Goal: Communication & Community: Participate in discussion

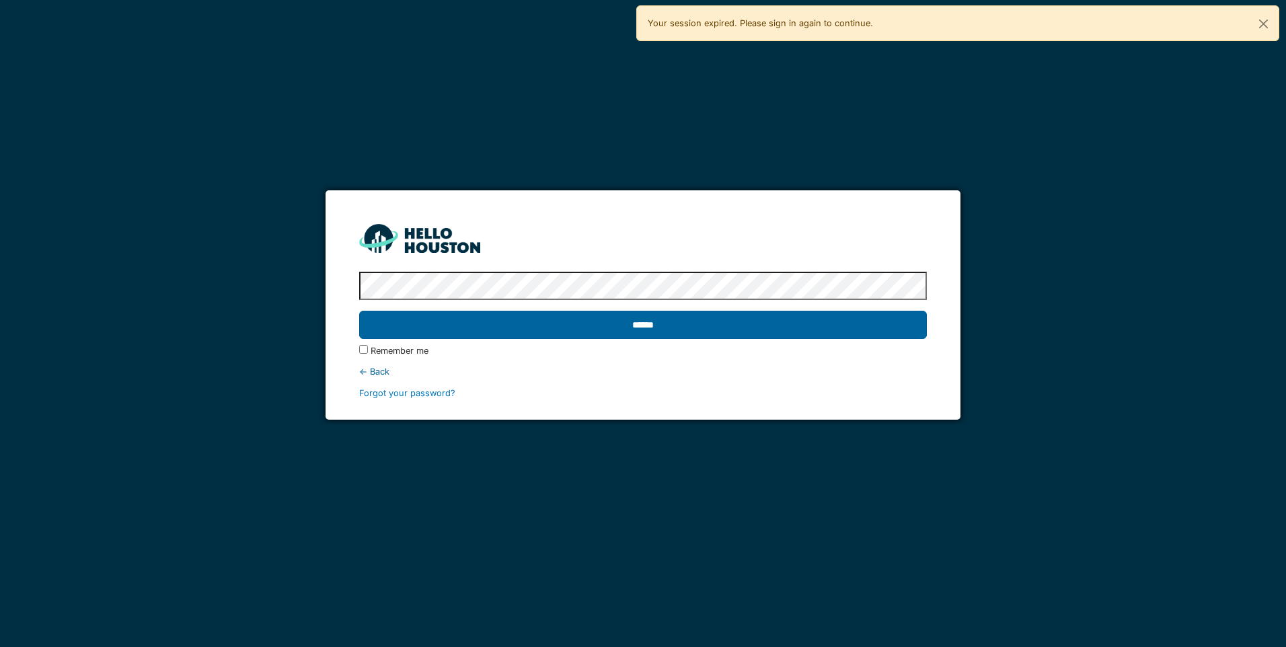
click at [825, 311] on input "******" at bounding box center [642, 325] width 567 height 28
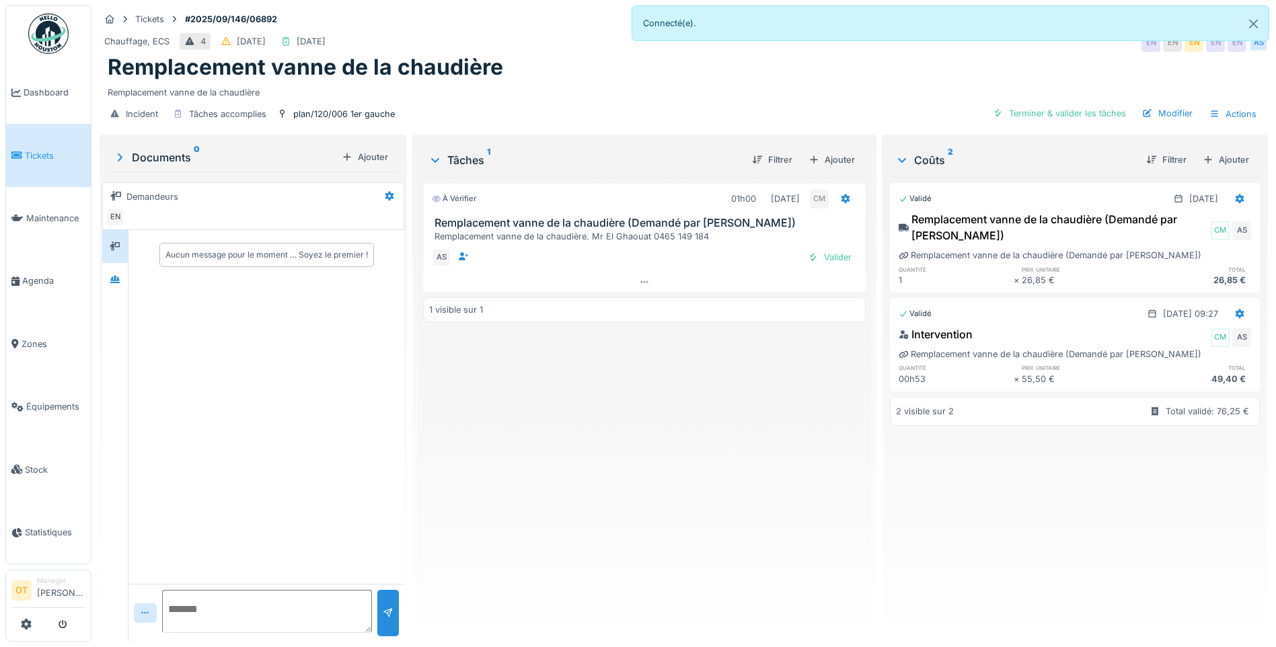
click at [129, 287] on div "Aucun message pour le moment … Soyez le premier !" at bounding box center [266, 407] width 276 height 354
click at [115, 284] on div at bounding box center [115, 279] width 11 height 13
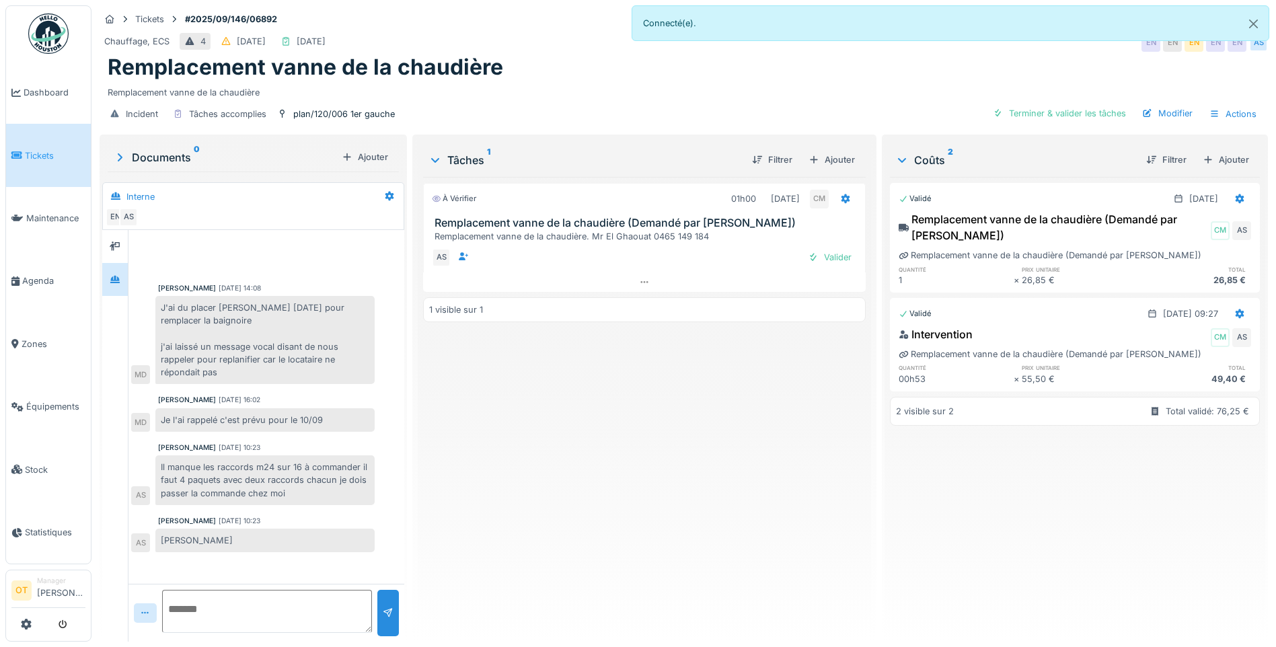
scroll to position [10, 0]
click at [641, 281] on icon at bounding box center [644, 282] width 7 height 2
click at [640, 282] on div "AS [DATE] 09:00 [DATE] 10:00 EN Valider" at bounding box center [644, 270] width 443 height 54
click at [256, 593] on textarea at bounding box center [267, 611] width 210 height 43
type textarea "**********"
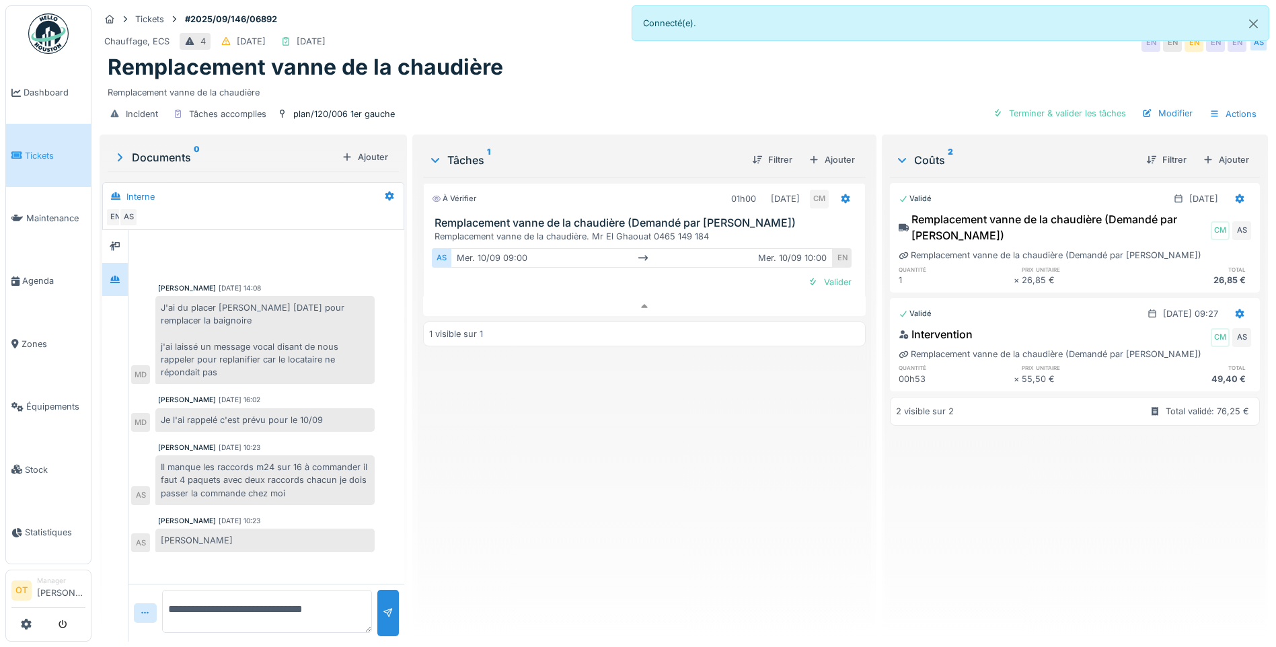
scroll to position [22, 0]
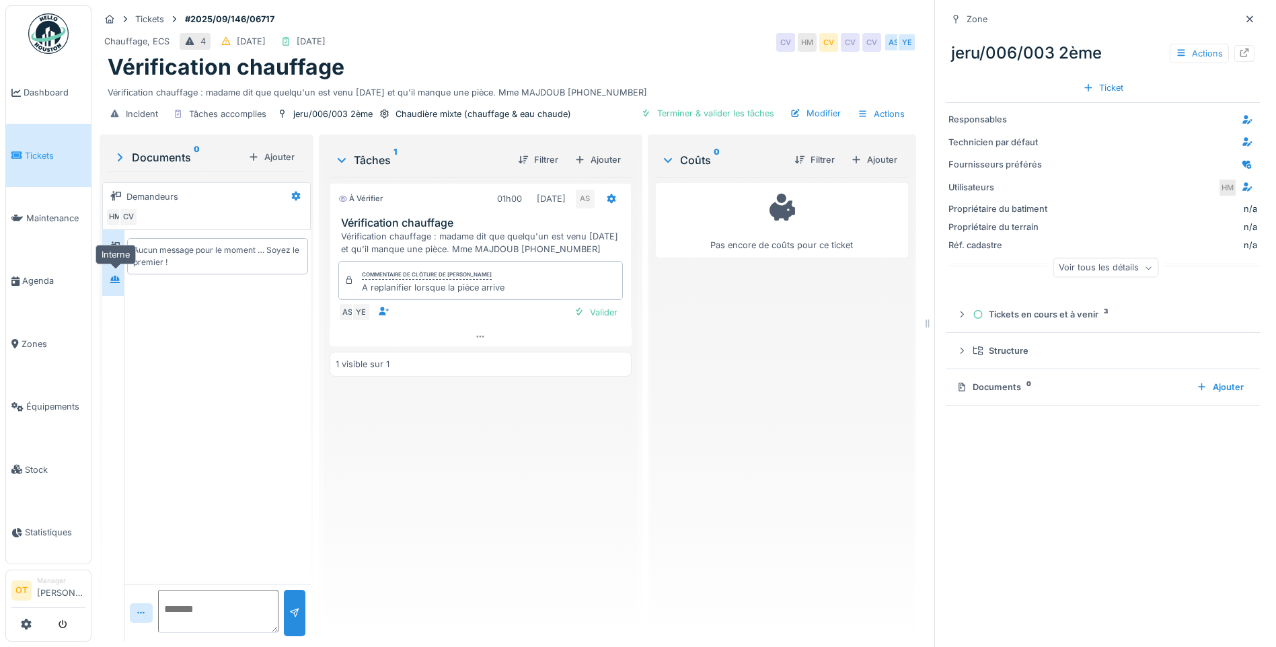
click at [117, 279] on icon at bounding box center [115, 279] width 11 height 9
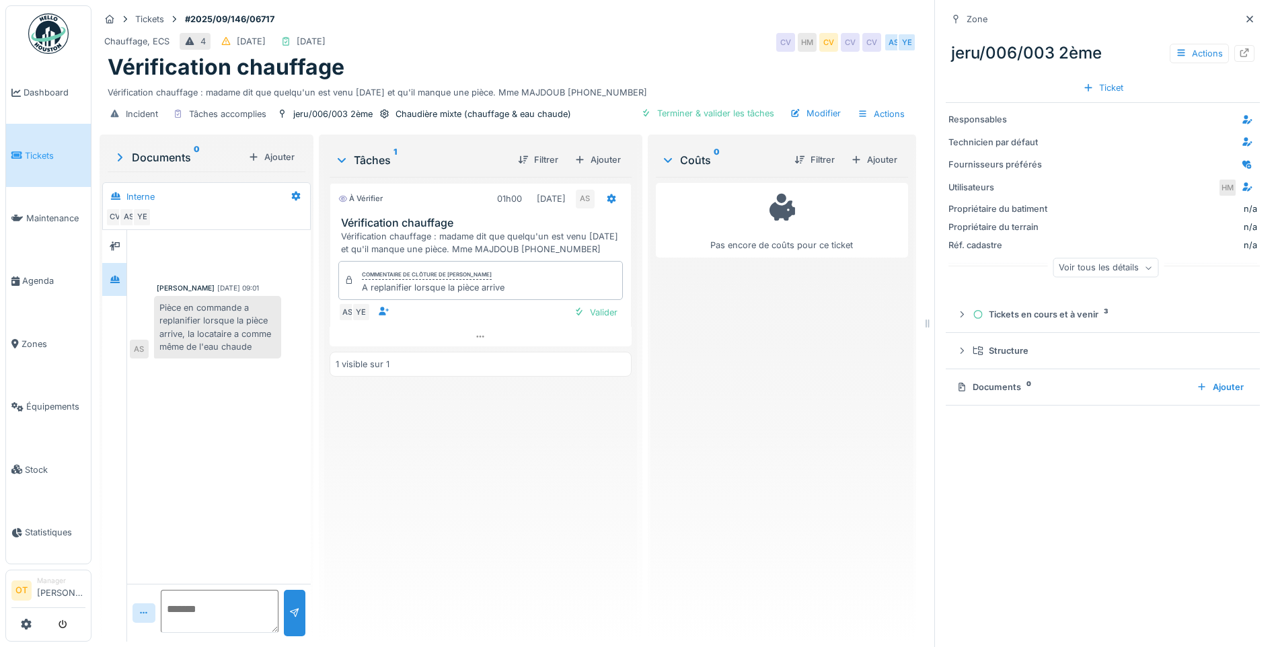
click at [147, 153] on div "Documents 0" at bounding box center [178, 157] width 130 height 16
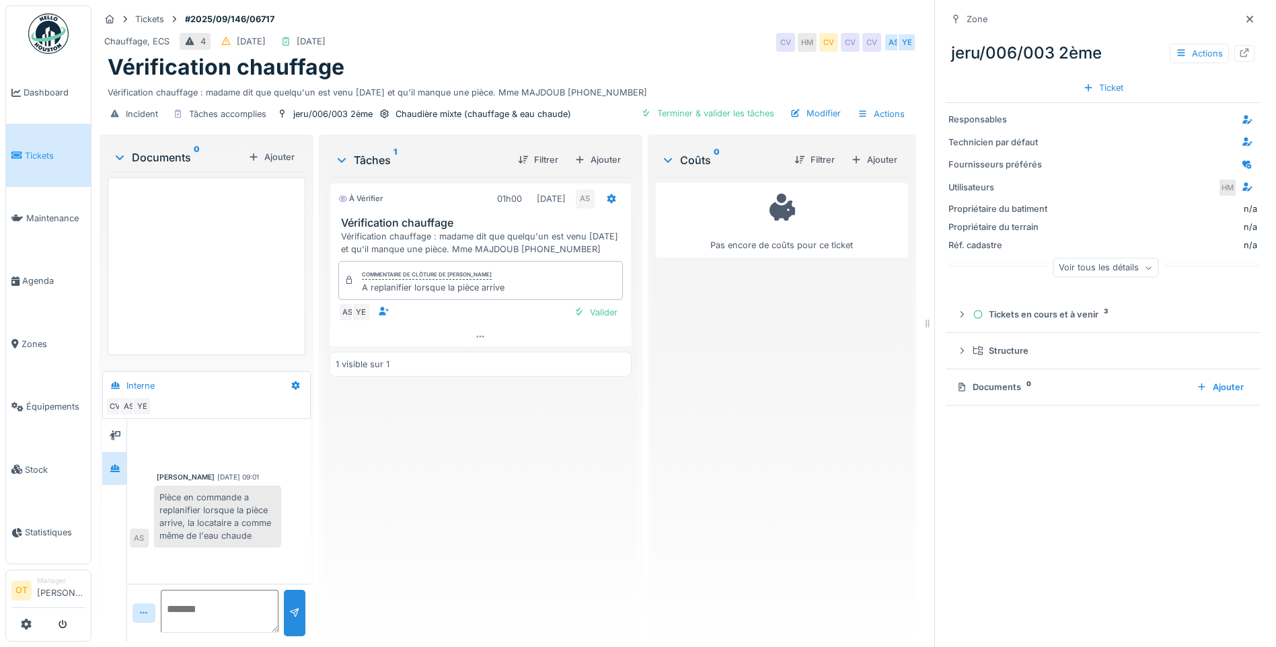
click at [135, 158] on div "Documents 0" at bounding box center [178, 157] width 130 height 16
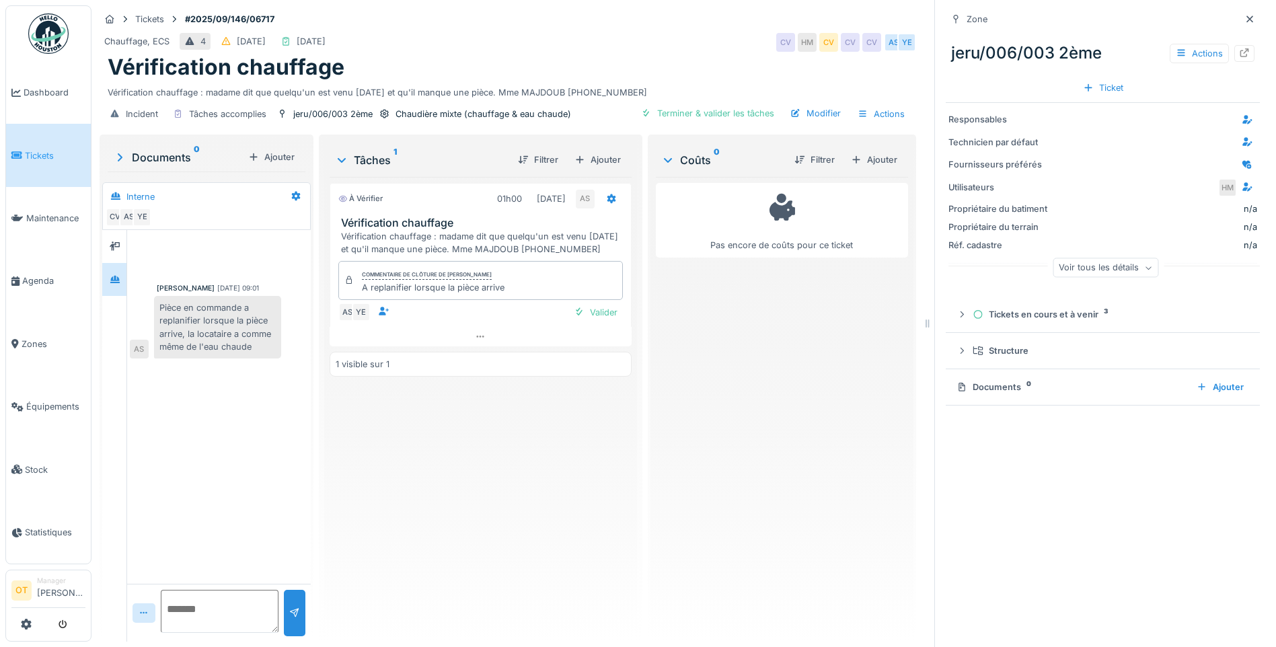
click at [450, 376] on div "1 visible sur 1" at bounding box center [481, 364] width 302 height 25
click at [1246, 18] on icon at bounding box center [1249, 18] width 7 height 7
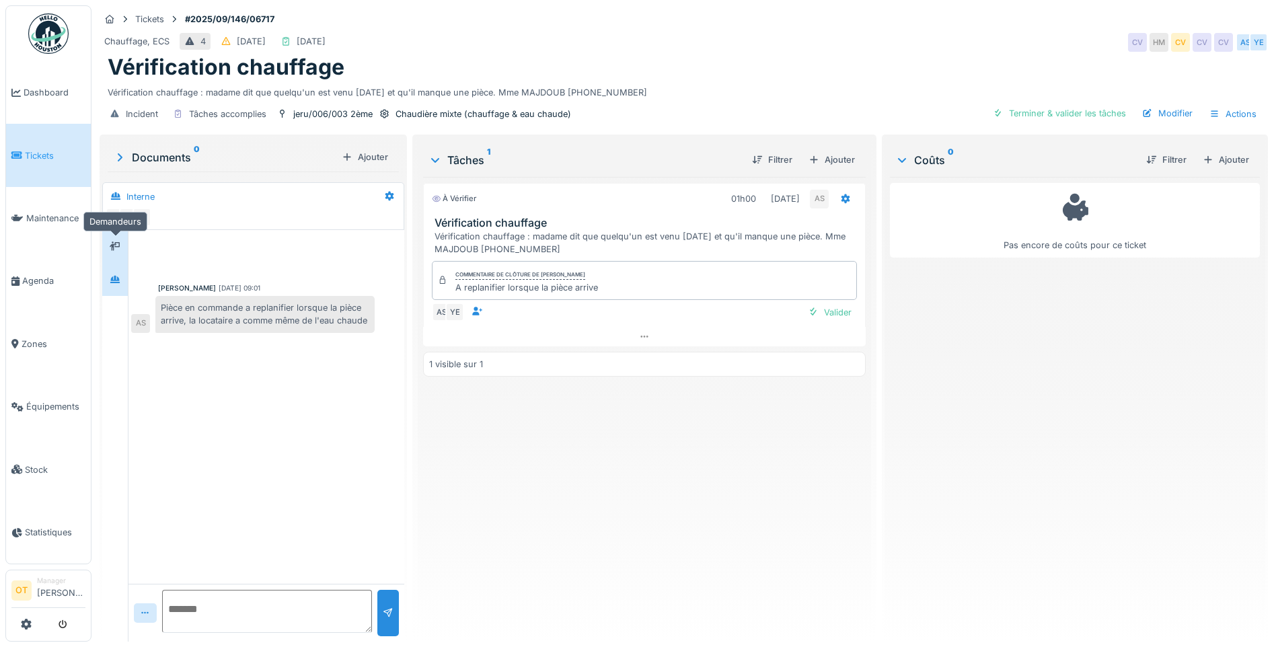
click at [118, 250] on icon at bounding box center [115, 246] width 11 height 9
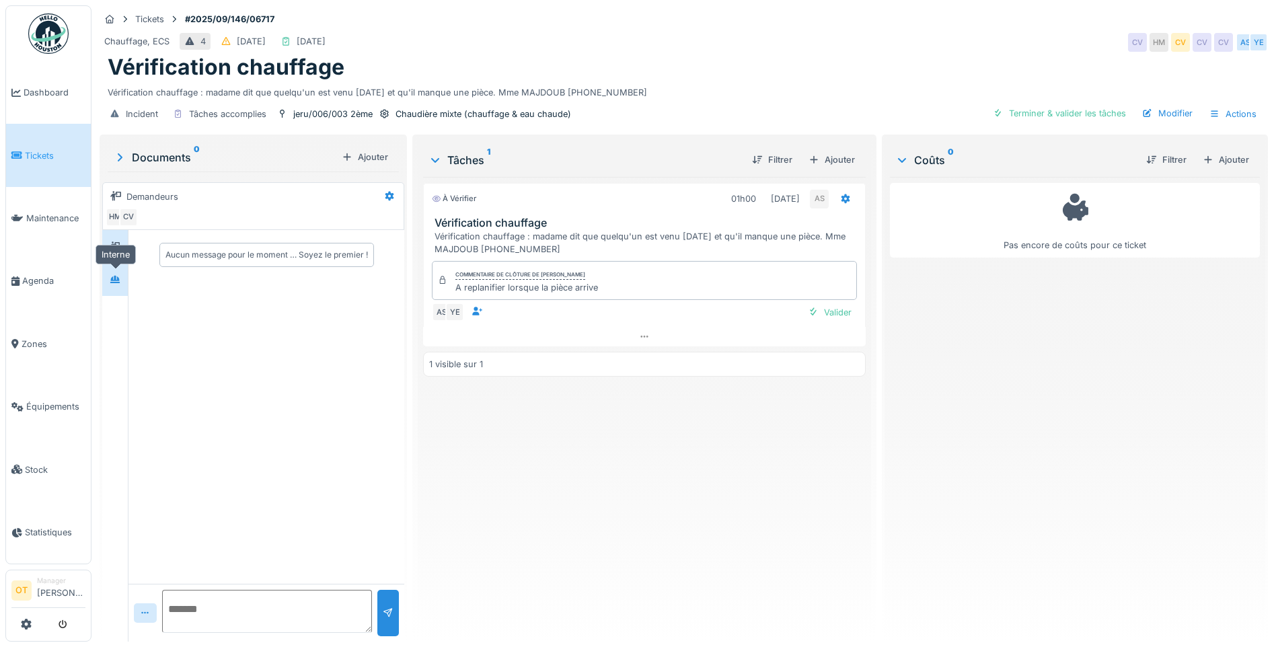
click at [120, 278] on icon at bounding box center [115, 279] width 11 height 9
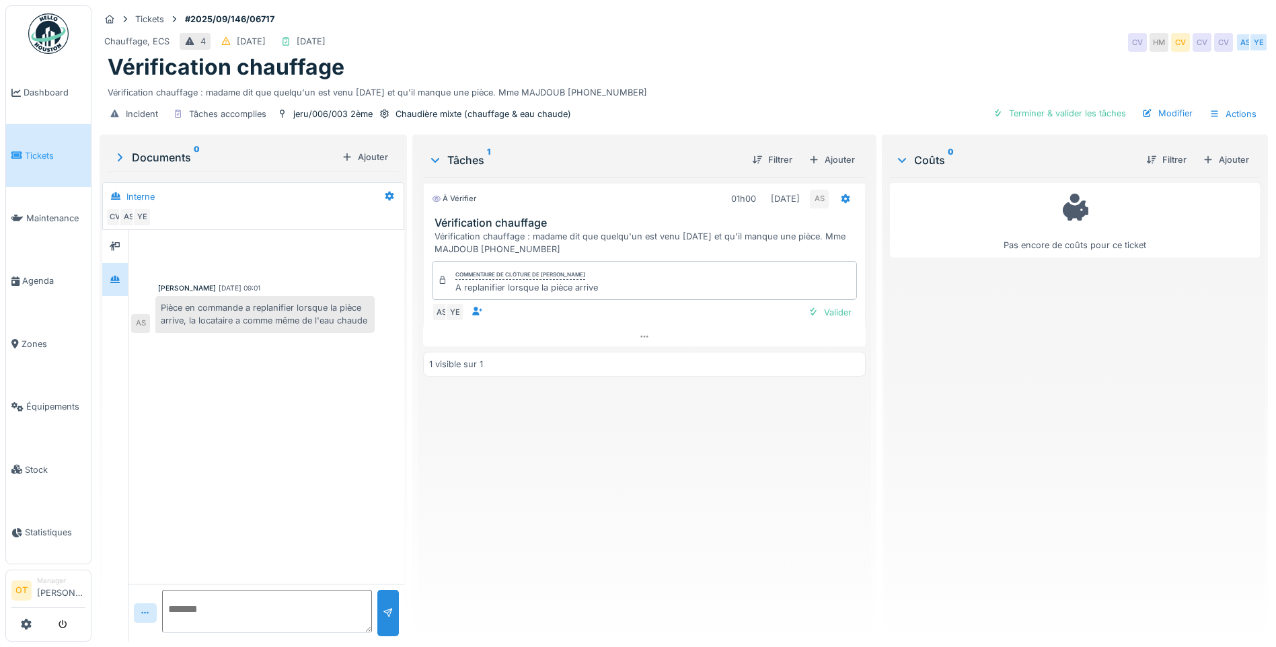
click at [256, 332] on div "Pièce en commande a replanifier lorsque la pièce arrive, la locataire a comme m…" at bounding box center [264, 314] width 219 height 36
